Goal: Task Accomplishment & Management: Complete application form

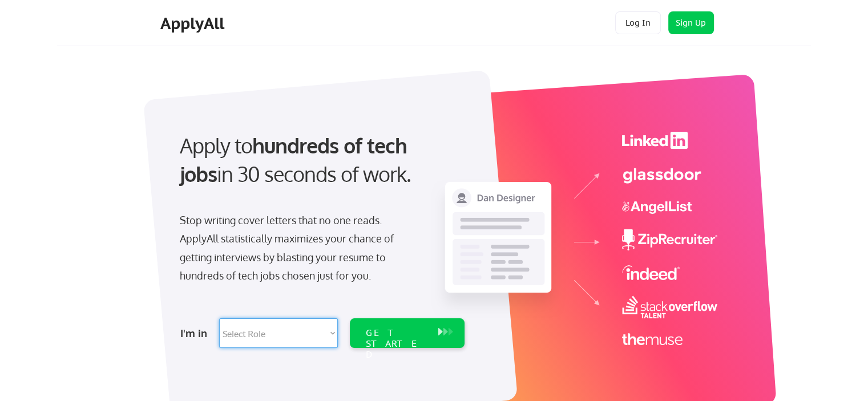
click at [332, 336] on select "Select Role Software Engineering Product Management Customer Success Sales UI/U…" at bounding box center [278, 334] width 119 height 30
select select ""sales0""
click at [219, 319] on select "Select Role Software Engineering Product Management Customer Success Sales UI/U…" at bounding box center [278, 334] width 119 height 30
select select ""sales0""
click at [403, 337] on div "GET STARTED" at bounding box center [396, 344] width 61 height 33
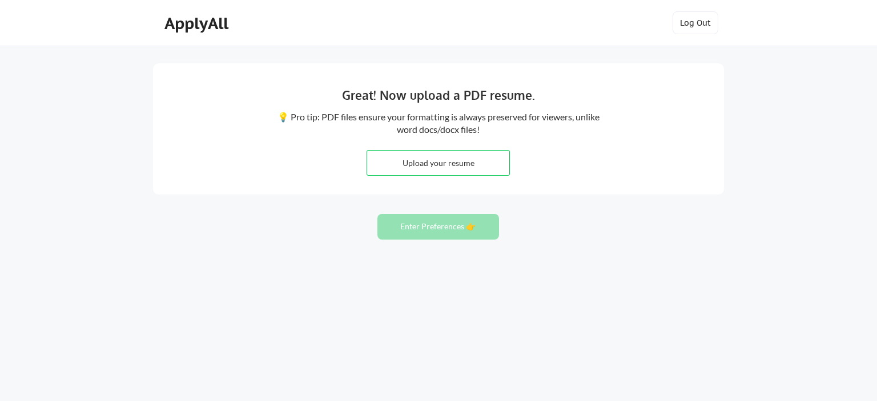
click at [448, 166] on input "file" at bounding box center [438, 163] width 142 height 25
type input "C:\fakepath\Temenu Olatokunbo_CV Updated 2025.pdf"
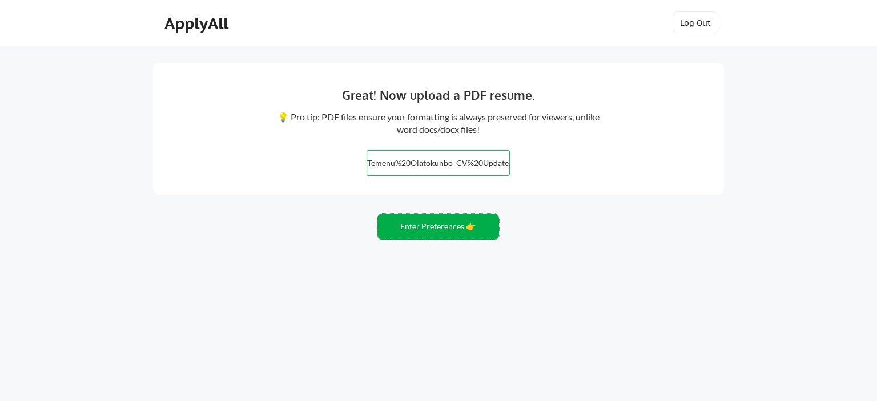
click at [427, 228] on button "Enter Preferences 👉" at bounding box center [438, 227] width 122 height 26
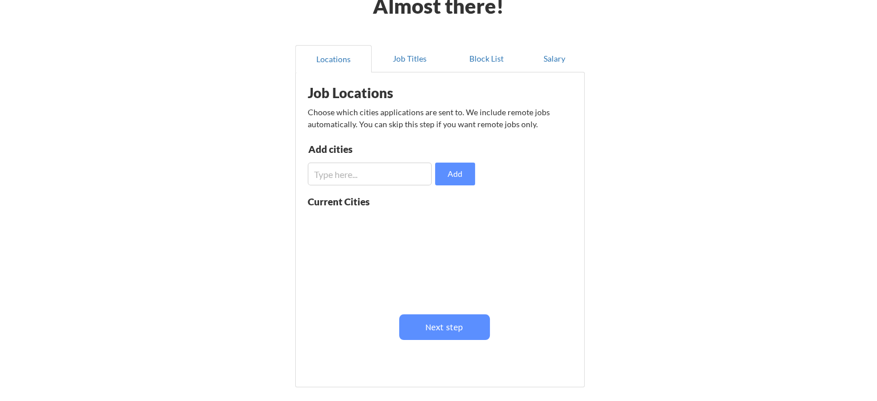
scroll to position [66, 0]
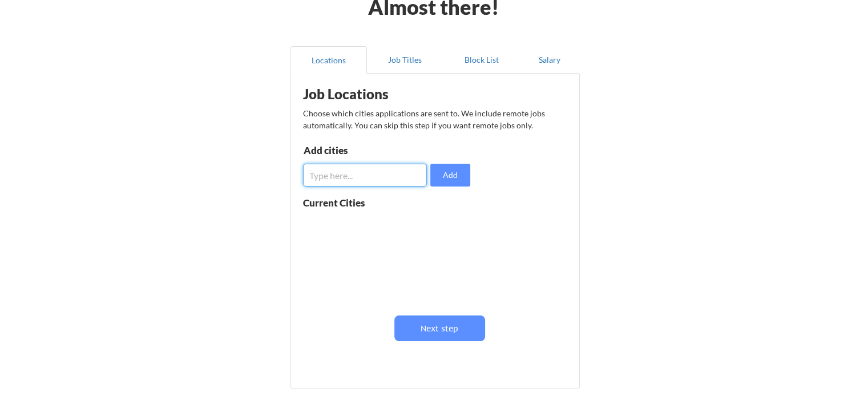
click at [345, 176] on input "input" at bounding box center [365, 175] width 124 height 23
type input "[GEOGRAPHIC_DATA]"
click at [454, 178] on button "Add" at bounding box center [450, 175] width 40 height 23
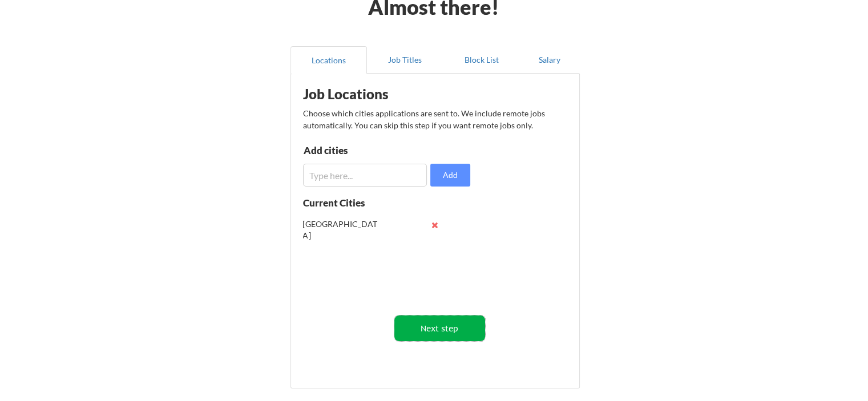
click at [445, 326] on button "Next step" at bounding box center [439, 329] width 91 height 26
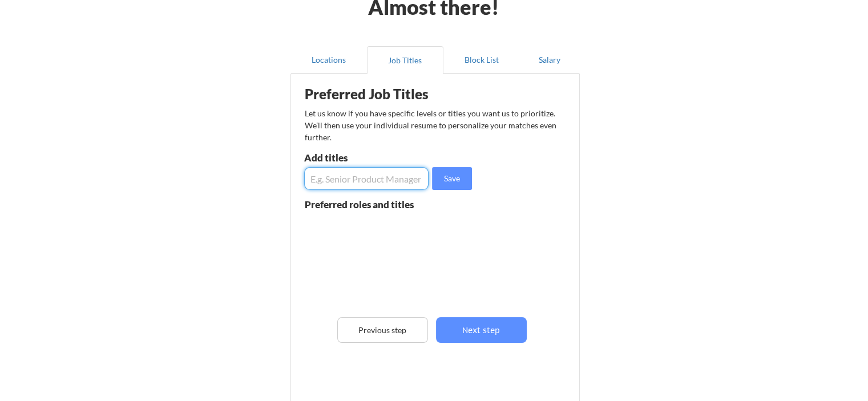
click at [370, 179] on input "input" at bounding box center [366, 178] width 124 height 23
type input "Senior Sales Manager"
click at [456, 178] on button "Save" at bounding box center [452, 178] width 40 height 23
click at [392, 171] on input "input" at bounding box center [366, 178] width 124 height 23
type input "Sales Director"
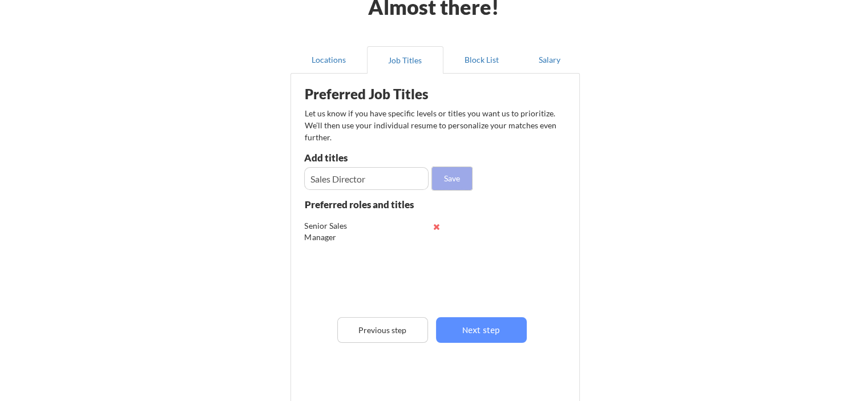
click at [454, 187] on button "Save" at bounding box center [452, 178] width 40 height 23
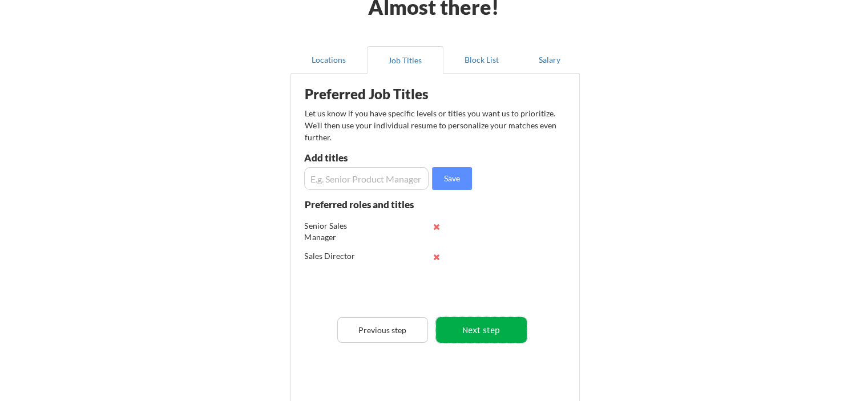
click at [482, 328] on button "Next step" at bounding box center [481, 330] width 91 height 26
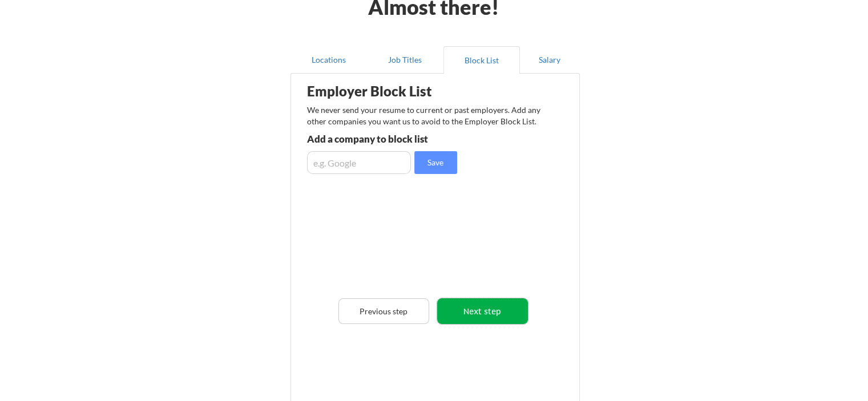
click at [470, 311] on button "Next step" at bounding box center [482, 312] width 91 height 26
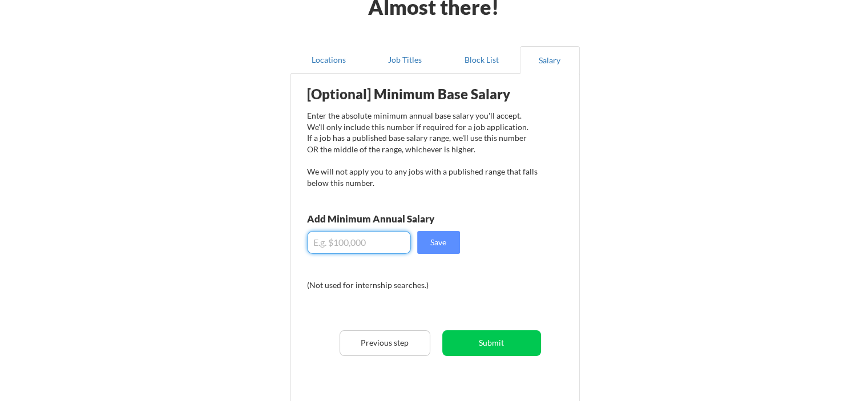
click at [390, 246] on input "input" at bounding box center [359, 242] width 104 height 23
click at [441, 247] on button "Save" at bounding box center [438, 242] width 43 height 23
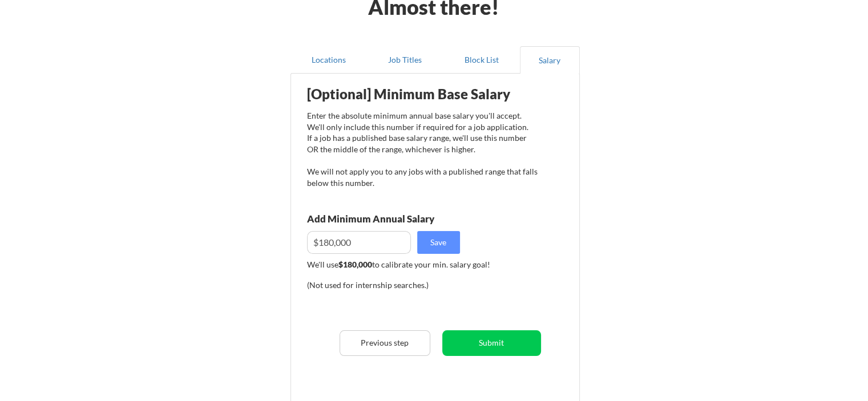
click at [354, 244] on input "input" at bounding box center [359, 242] width 104 height 23
click at [331, 241] on input "input" at bounding box center [359, 242] width 104 height 23
type input "$150,000"
click at [487, 346] on button "Submit" at bounding box center [491, 344] width 99 height 26
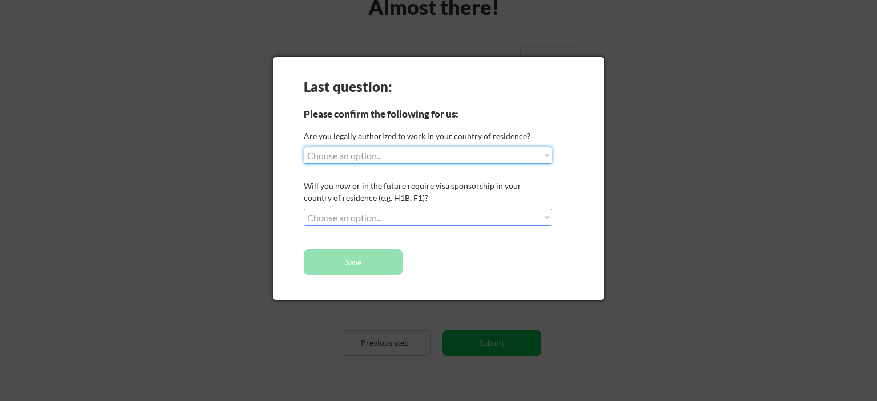
click at [543, 154] on select "Choose an option... Yes, I am a US Citizen Yes, I am a Canadian Citizen Yes, I …" at bounding box center [428, 155] width 248 height 17
select select ""no__i_am_not__yet__authorized""
click at [304, 147] on select "Choose an option... Yes, I am a US Citizen Yes, I am a Canadian Citizen Yes, I …" at bounding box center [428, 155] width 248 height 17
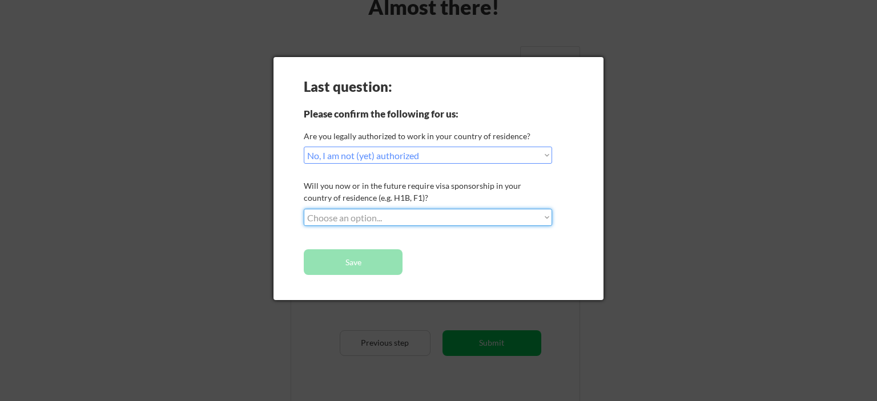
click at [404, 225] on select "Choose an option... No, I will not need sponsorship Yes, I will need sponsorship" at bounding box center [428, 217] width 248 height 17
click at [304, 209] on select "Choose an option... No, I will not need sponsorship Yes, I will need sponsorship" at bounding box center [428, 217] width 248 height 17
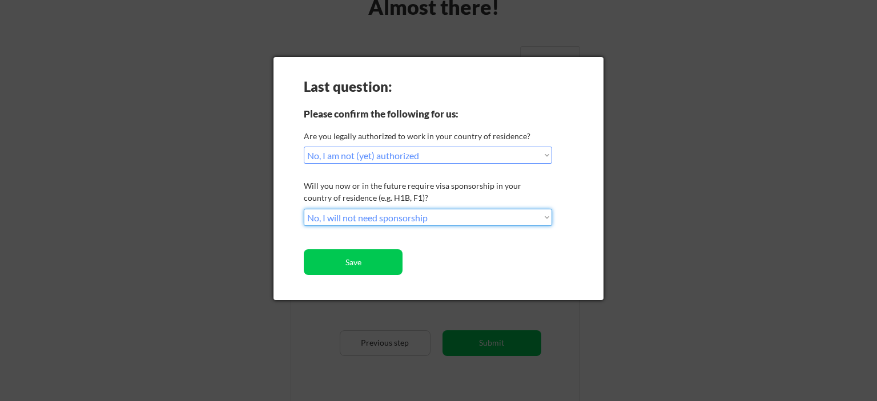
click at [470, 216] on select "Choose an option... No, I will not need sponsorship Yes, I will need sponsorship" at bounding box center [428, 217] width 248 height 17
select select ""yes__i_will_need_sponsorship""
click at [304, 209] on select "Choose an option... No, I will not need sponsorship Yes, I will need sponsorship" at bounding box center [428, 217] width 248 height 17
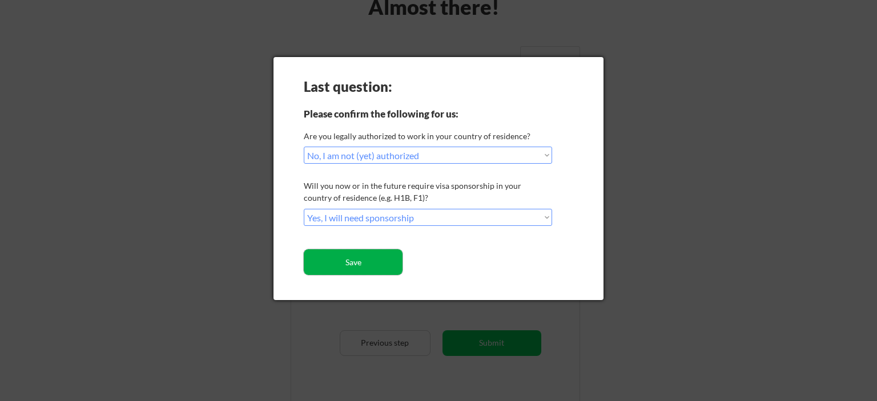
click at [377, 269] on button "Save" at bounding box center [353, 262] width 99 height 26
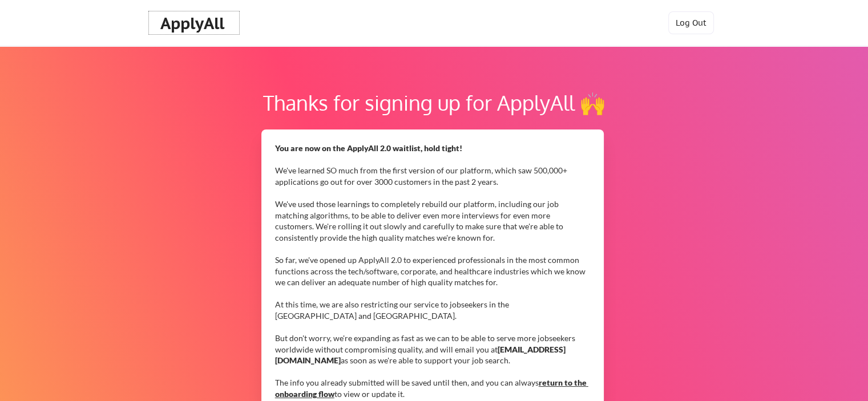
click at [187, 27] on div "ApplyAll" at bounding box center [193, 23] width 67 height 19
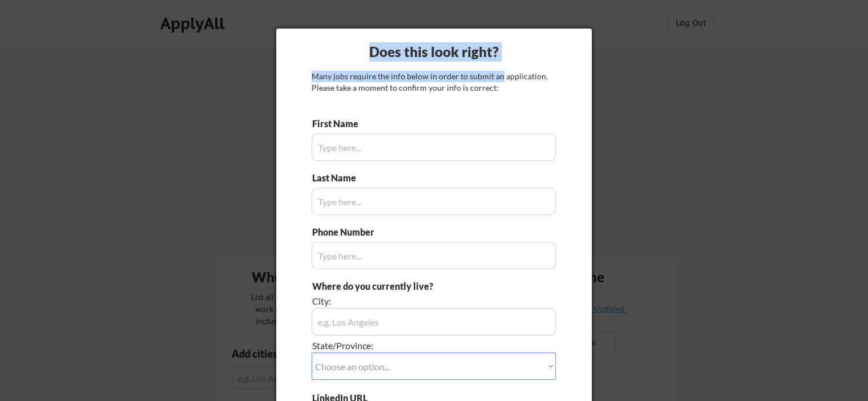
drag, startPoint x: 498, startPoint y: 77, endPoint x: 598, endPoint y: 128, distance: 111.8
click at [598, 128] on body "Your Dashboard Where should we look? List all cities where you would be able to…" at bounding box center [434, 200] width 868 height 401
click at [667, 173] on div at bounding box center [434, 200] width 868 height 401
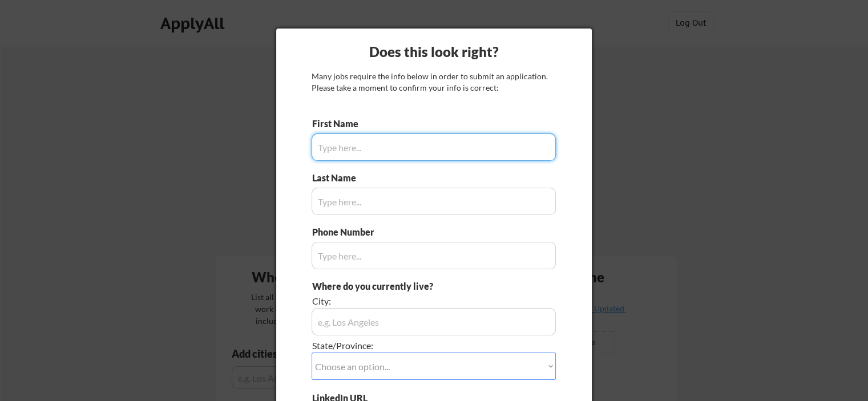
click at [355, 139] on input "input" at bounding box center [434, 147] width 244 height 27
type input "Olatokunbo"
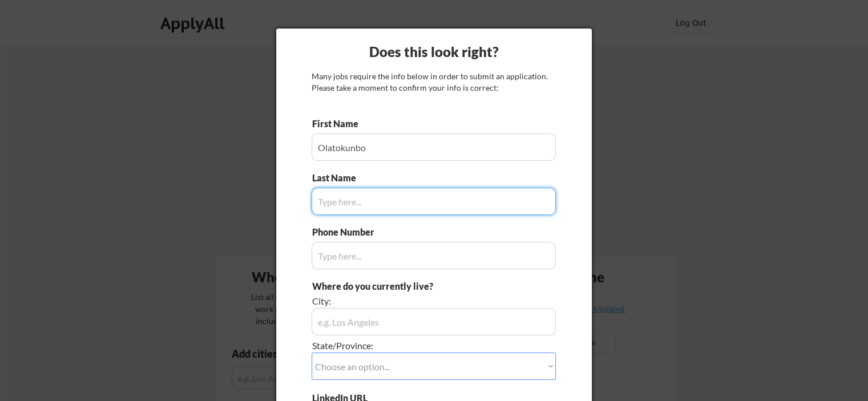
click at [344, 206] on input "input" at bounding box center [434, 201] width 244 height 27
type input "Temenu"
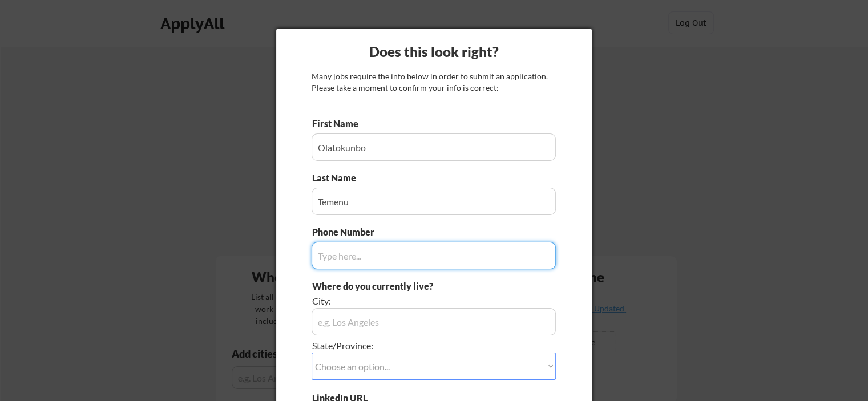
click at [338, 260] on input "input" at bounding box center [434, 255] width 244 height 27
type input "+2348022221798"
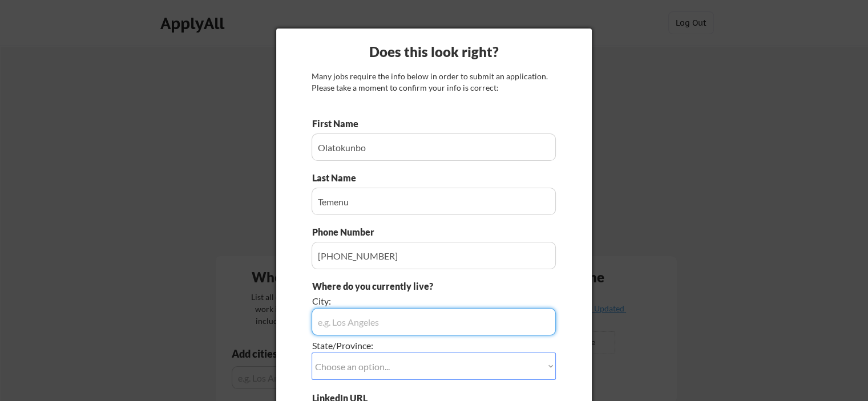
click at [342, 323] on input "input" at bounding box center [434, 321] width 244 height 27
type input "Lagos"
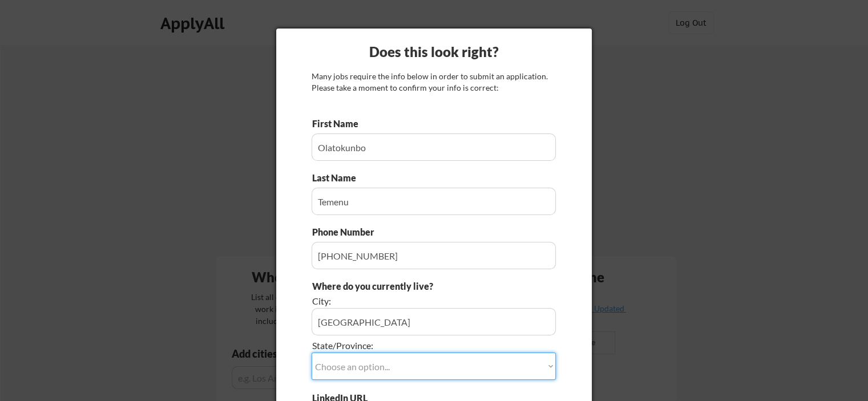
click at [356, 362] on select "Choose an option... Other/Not Applicable Alabama Alaska Alberta Arizona Arkansa…" at bounding box center [434, 366] width 244 height 27
select select ""Other/Not Applicable""
click at [312, 353] on select "Choose an option... Other/Not Applicable Alabama Alaska Alberta Arizona Arkansa…" at bounding box center [434, 366] width 244 height 27
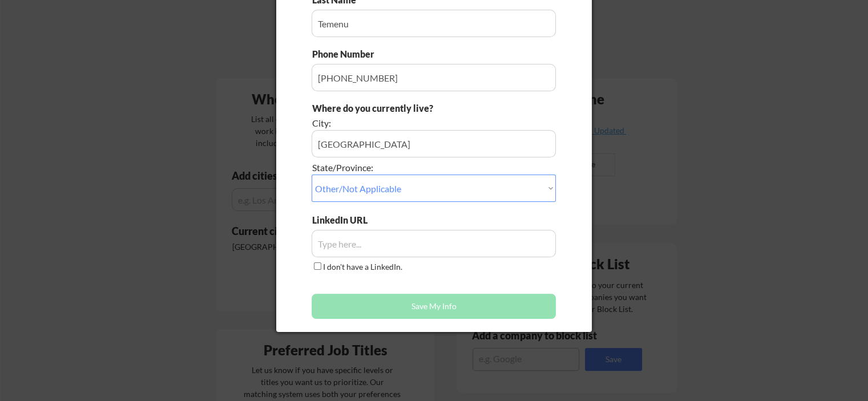
scroll to position [228, 0]
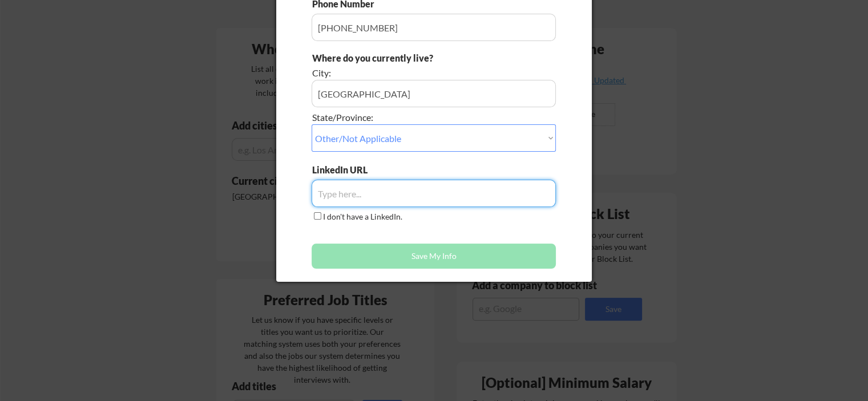
click at [346, 192] on input "input" at bounding box center [434, 193] width 244 height 27
paste input "www.linkedin.com/in/olatokunbo-temenu-5b210613"
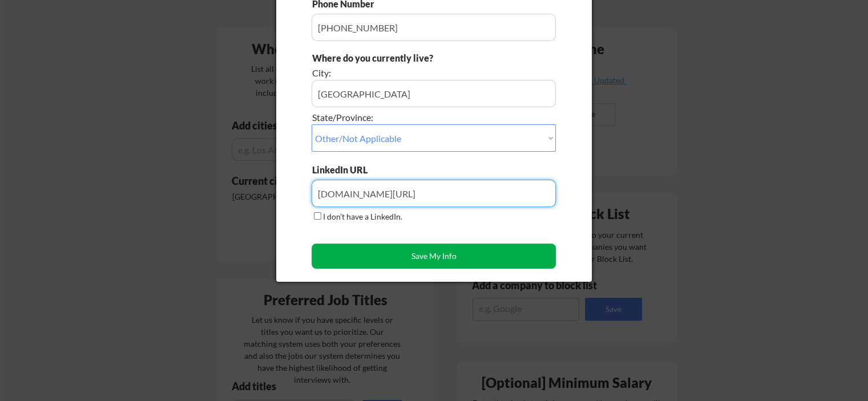
type input "www.linkedin.com/in/olatokunbo-temenu-5b210613"
click at [423, 260] on button "Save My Info" at bounding box center [434, 256] width 244 height 25
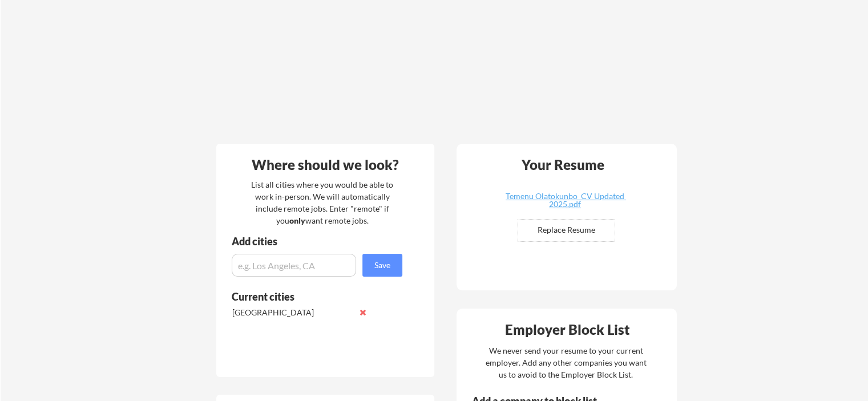
scroll to position [0, 0]
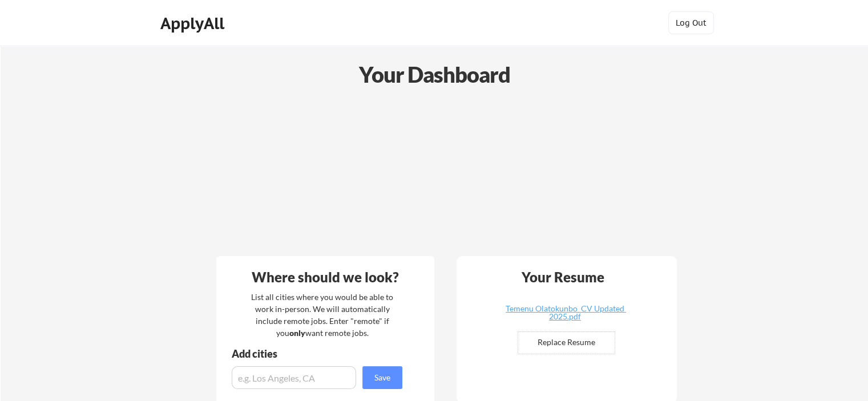
click at [203, 22] on div "ApplyAll" at bounding box center [193, 23] width 67 height 19
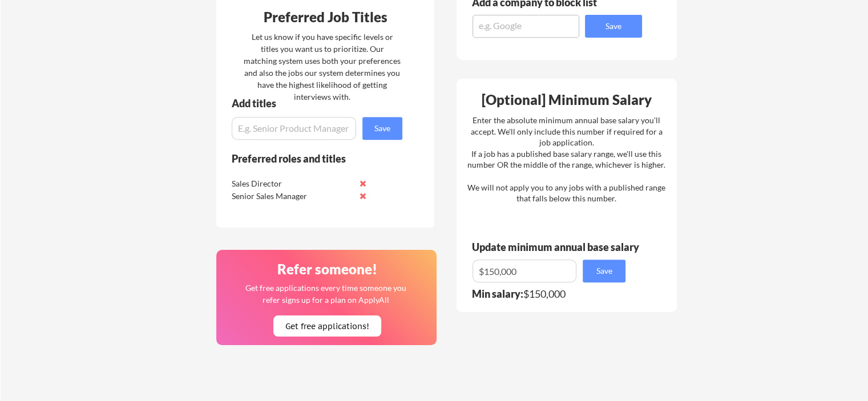
scroll to position [514, 0]
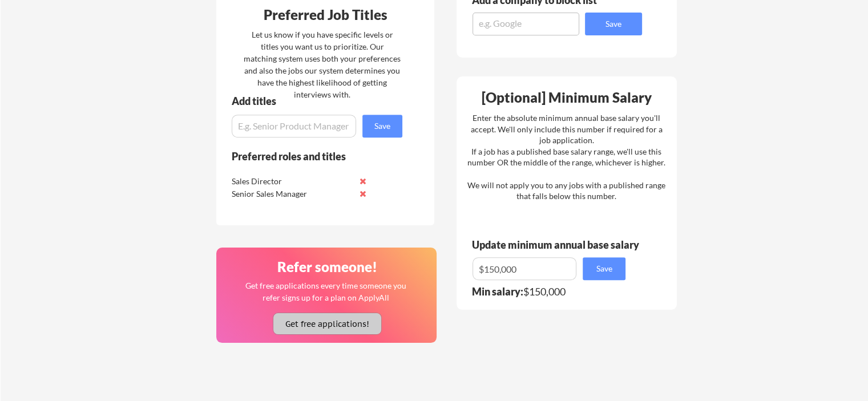
click at [352, 326] on button "Get free applications!" at bounding box center [327, 323] width 108 height 21
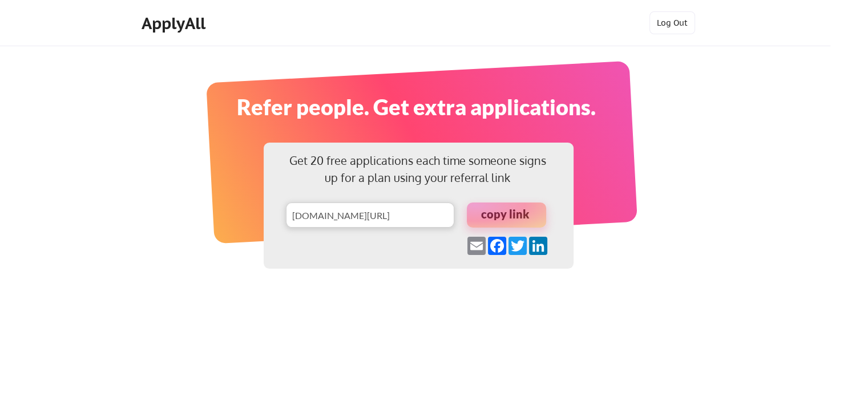
click at [499, 213] on div at bounding box center [506, 215] width 79 height 25
click at [169, 27] on div "ApplyAll" at bounding box center [175, 23] width 67 height 19
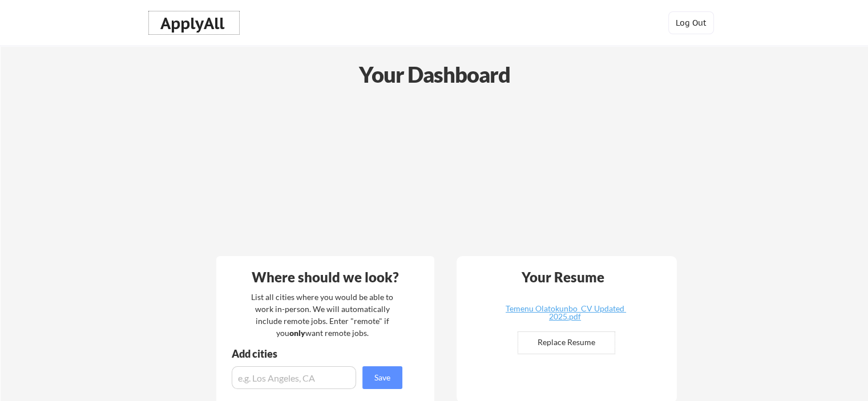
click at [192, 21] on div "ApplyAll" at bounding box center [193, 23] width 67 height 19
